Goal: Ask a question

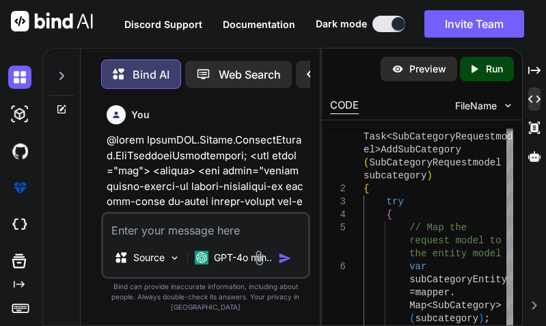
scroll to position [147404, 0]
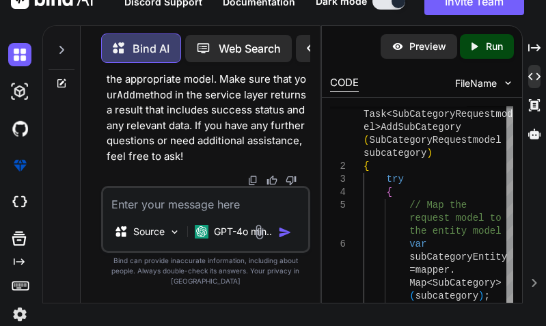
click at [121, 212] on textarea at bounding box center [205, 200] width 205 height 25
type textarea "S"
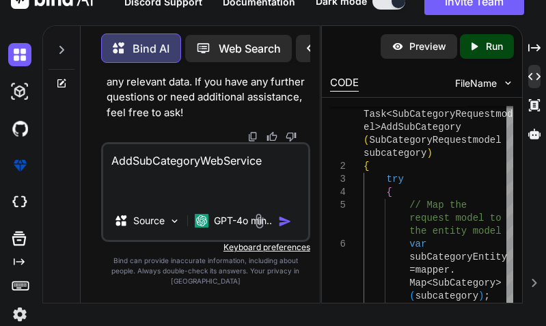
paste textarea "public async Task<SubCategoryRequestmodel> AddSubCategory(SubCategoryRequestmod…"
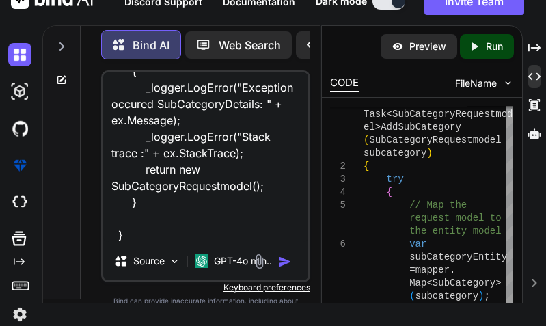
scroll to position [428, 0]
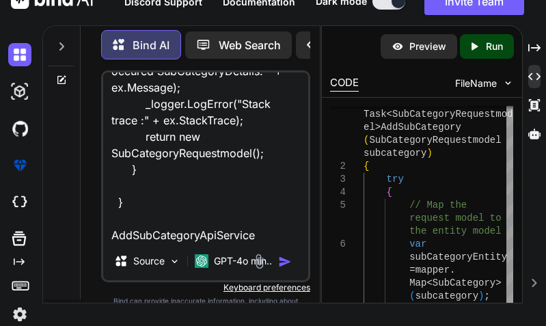
paste textarea "public async Task<BaseResponseModel> Add(SubCategoryRequestmodel subcategory) {…"
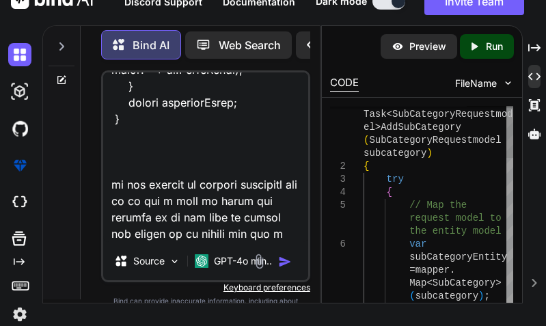
scroll to position [2200, 0]
type textarea "AddSubCategoryWebService public async Task<SubCategoryRequestmodel> AddSubCateg…"
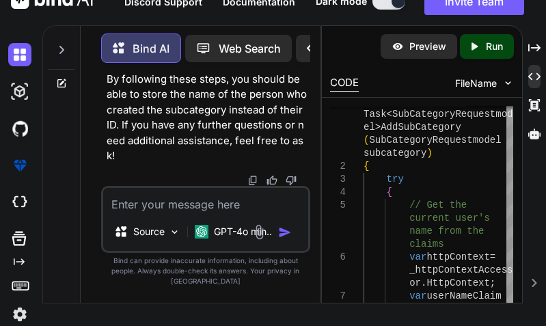
scroll to position [149932, 0]
click at [152, 212] on textarea at bounding box center [205, 200] width 205 height 25
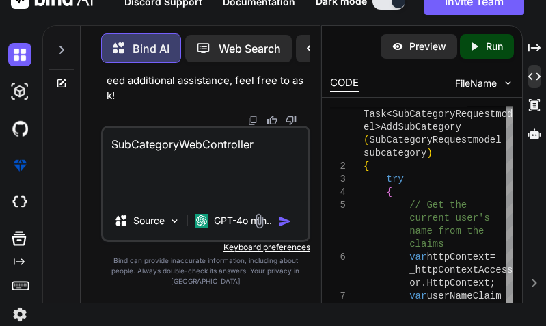
paste textarea "[HttpGet] public async Task<IActionResult> AddSubCategory() { var categories = …"
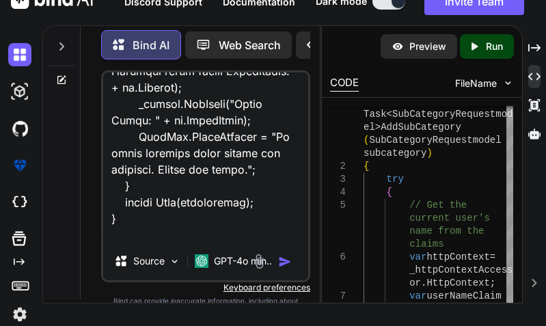
scroll to position [1067, 0]
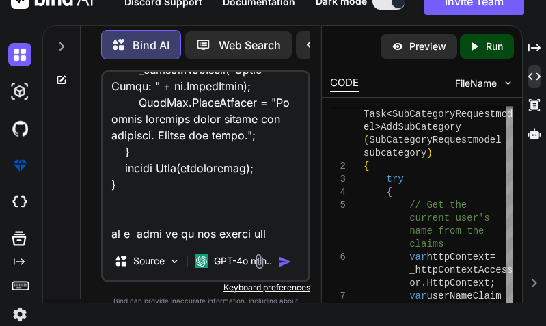
type textarea "SubCategoryWebController [HttpGet] public async Task<IActionResult> AddSubCateg…"
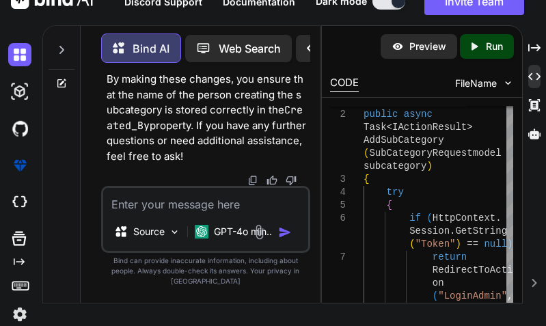
scroll to position [153951, 0]
click at [187, 212] on textarea at bounding box center [205, 200] width 205 height 25
type textarea "make a static class for CreatedBy"
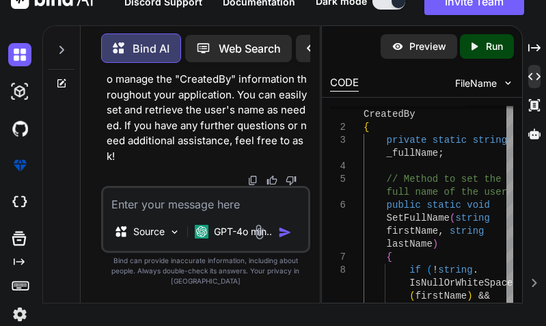
scroll to position [155804, 0]
click at [208, 212] on textarea at bounding box center [205, 200] width 205 height 25
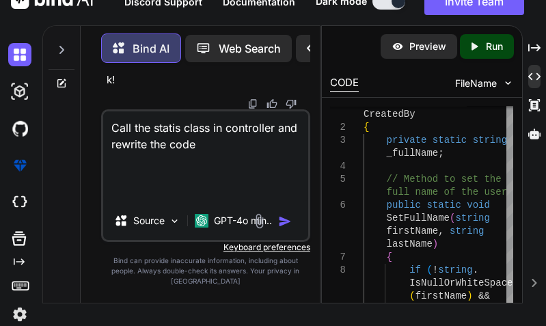
paste textarea "[HttpPost] public async Task<IActionResult> AddSubCategory(SubCategoryRequestmo…"
type textarea "Call the statis class in controller and rewrite the code [HttpPost] public asyn…"
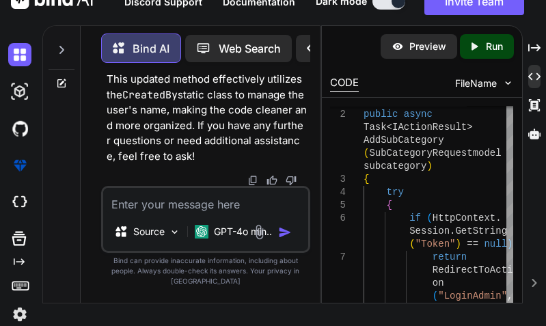
scroll to position [157832, 0]
click at [139, 212] on textarea at bounding box center [205, 200] width 205 height 25
paste textarea "public async Task<SubCategoryRequestmodel> AddSubCategory(SubCategoryRequestmod…"
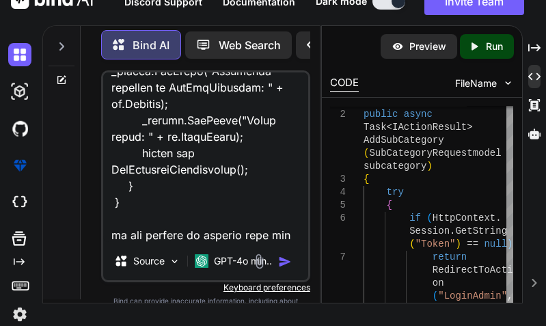
scroll to position [723, 0]
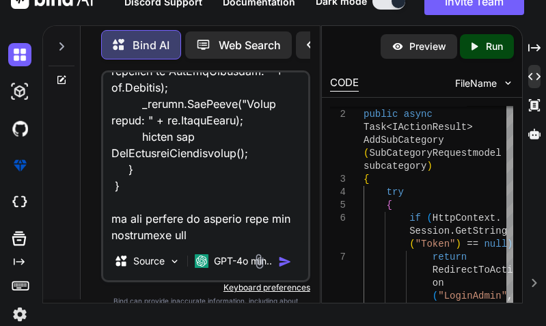
type textarea "public async Task<SubCategoryRequestmodel> AddSubCategory(SubCategoryRequestmod…"
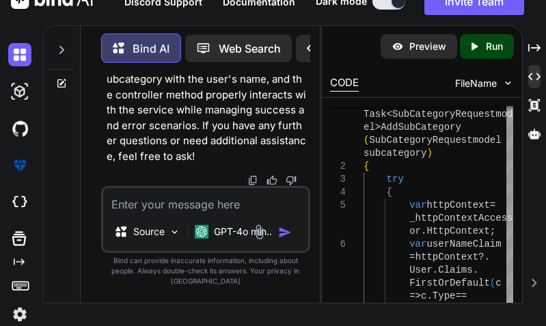
scroll to position [160092, 0]
